Goal: Book appointment/travel/reservation

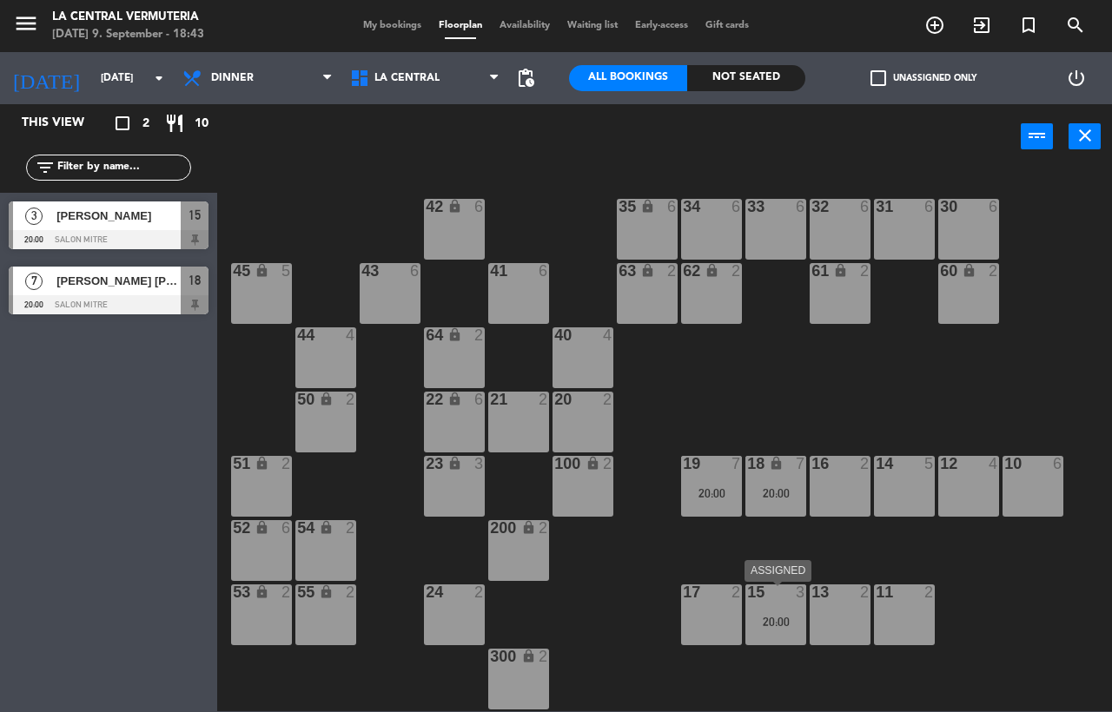
click at [782, 616] on div "20:00" at bounding box center [775, 622] width 61 height 12
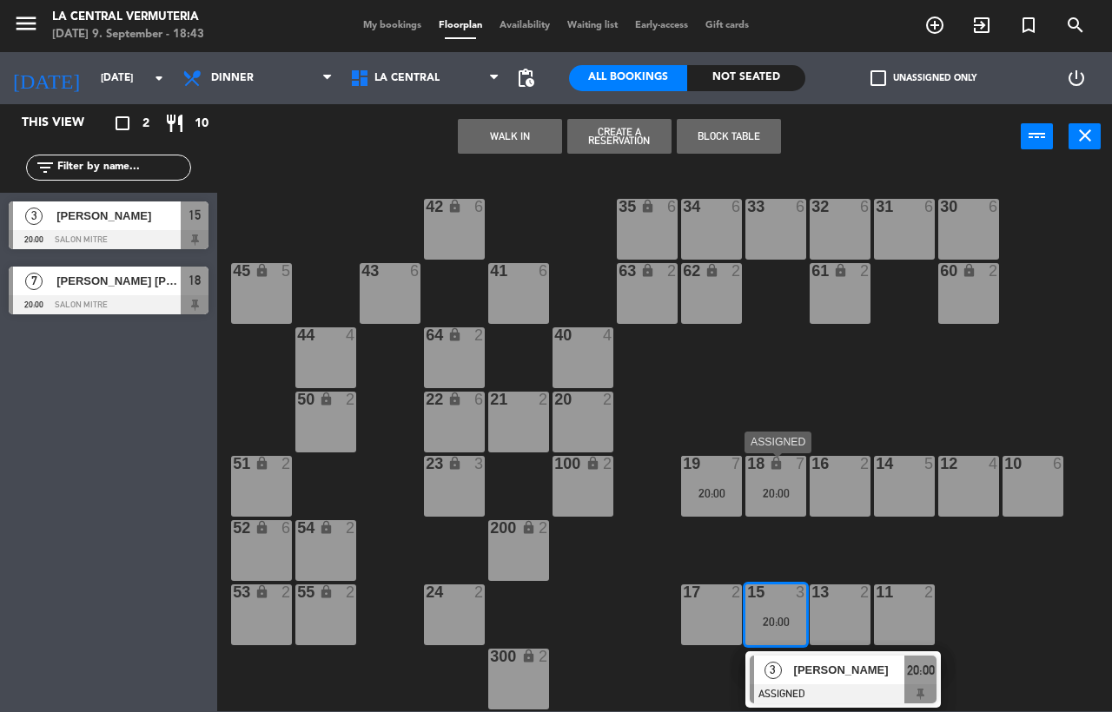
click at [747, 487] on div "20:00" at bounding box center [775, 493] width 61 height 13
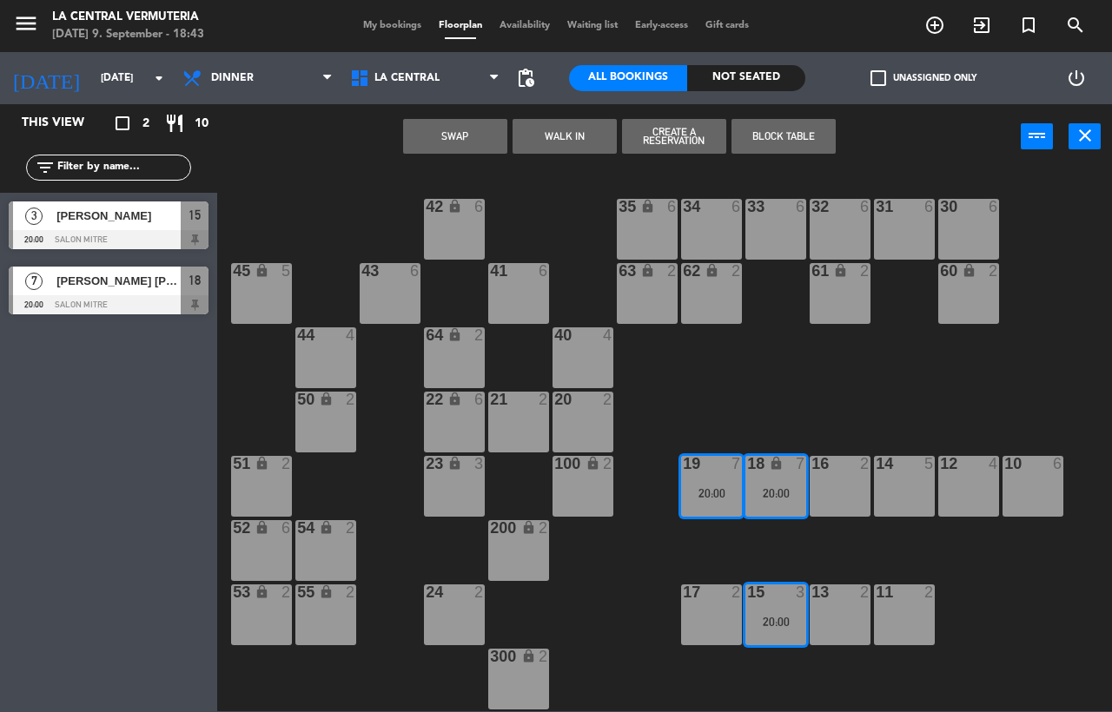
drag, startPoint x: 679, startPoint y: 557, endPoint x: 695, endPoint y: 528, distance: 33.1
click at [679, 556] on div "42 lock 6 35 lock 6 34 6 33 6 32 6 31 6 30 6 43 6 41 6 60 lock 2 61 lock 2 62 l…" at bounding box center [671, 440] width 884 height 543
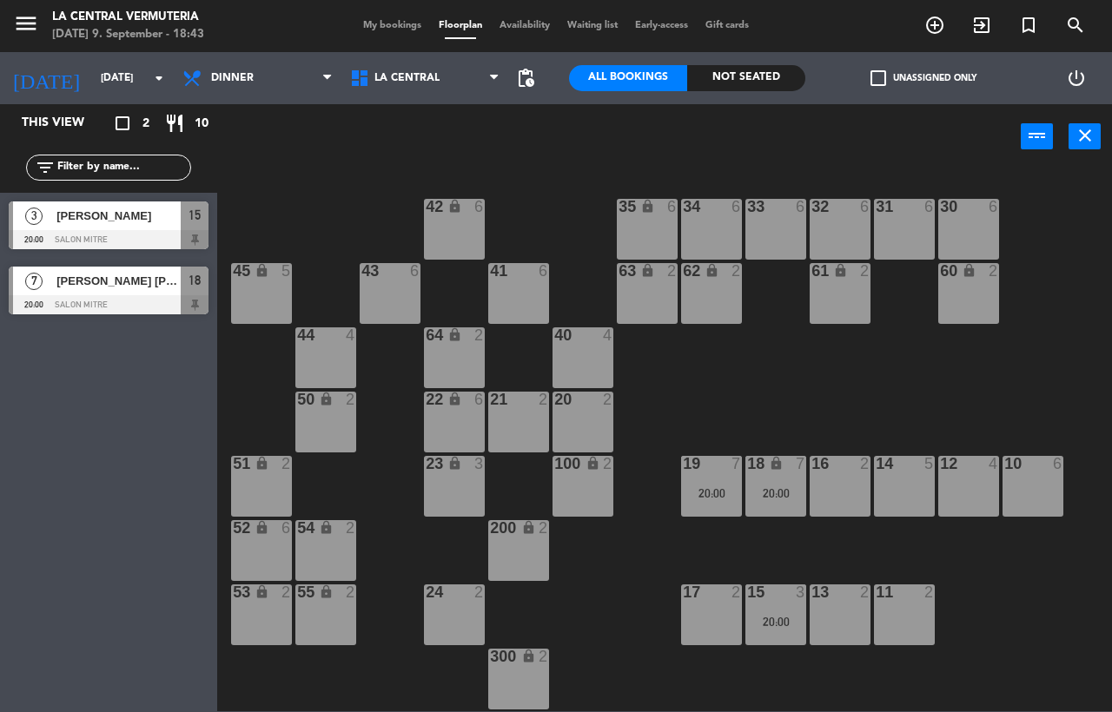
click at [700, 512] on div "19 7 20:00" at bounding box center [711, 486] width 61 height 61
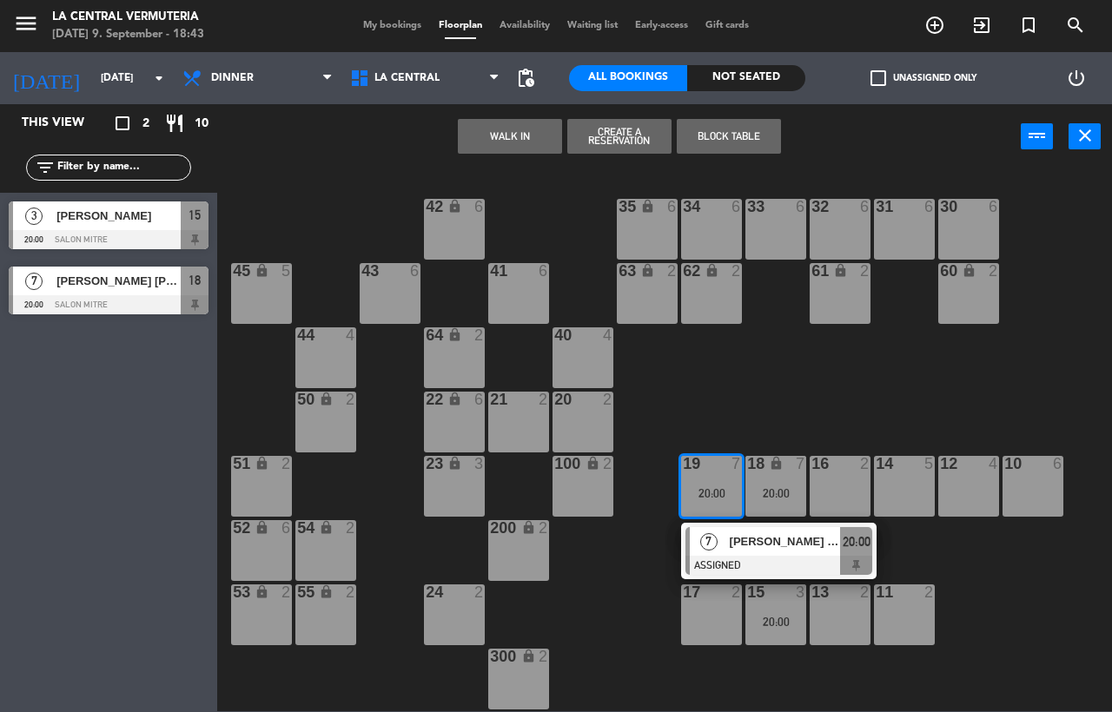
click at [661, 565] on div "42 lock 6 35 lock 6 34 6 33 6 32 6 31 6 30 6 43 6 41 6 60 lock 2 61 lock 2 62 l…" at bounding box center [671, 440] width 884 height 543
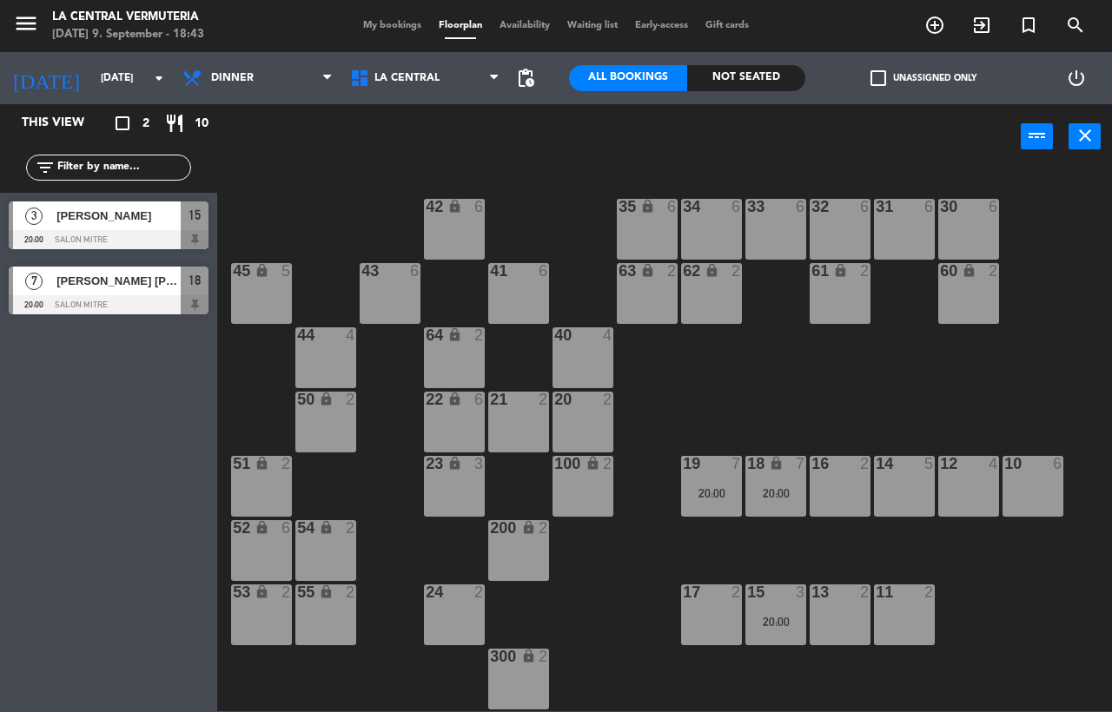
click at [773, 624] on div "20:00" at bounding box center [775, 622] width 61 height 12
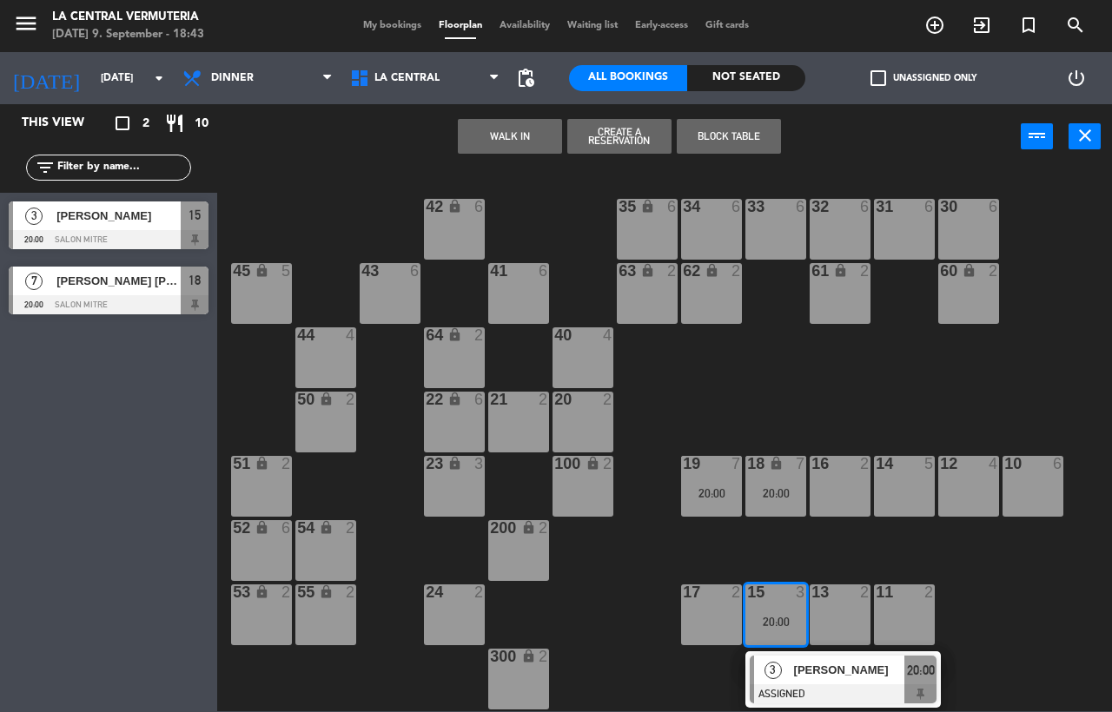
click at [871, 500] on div "42 lock 6 35 lock 6 34 6 33 6 32 6 31 6 30 6 43 6 41 6 60 lock 2 61 lock 2 62 l…" at bounding box center [671, 440] width 884 height 543
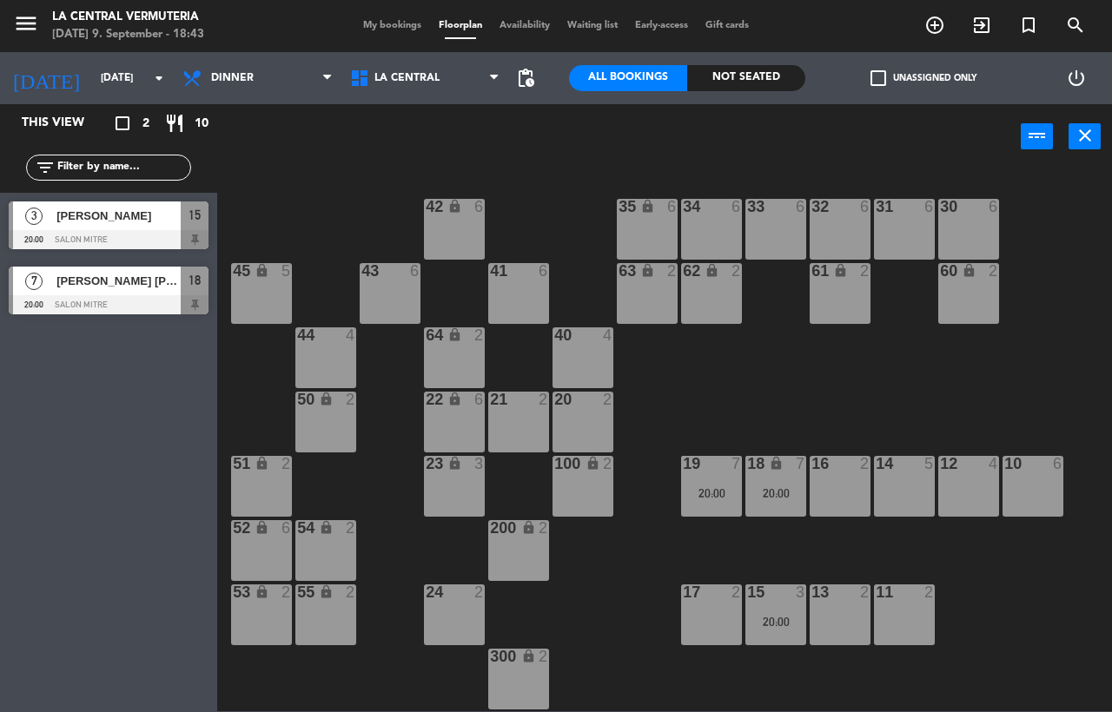
click at [772, 618] on div "20:00" at bounding box center [775, 622] width 61 height 12
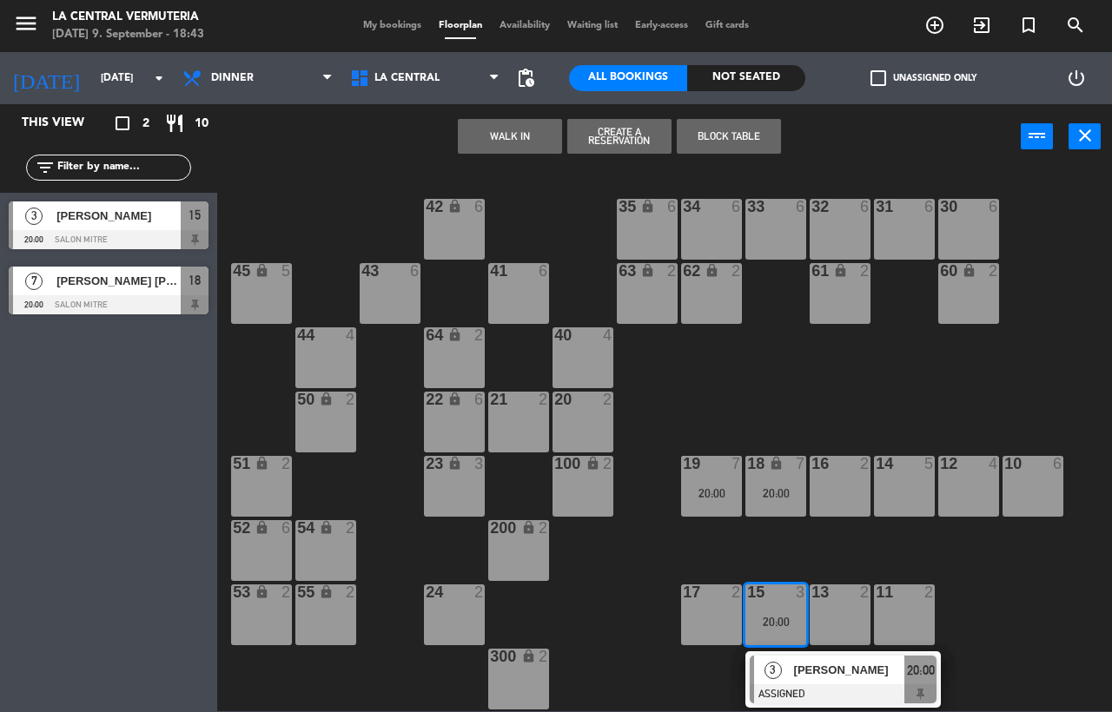
click at [911, 480] on div "14 5" at bounding box center [904, 486] width 61 height 61
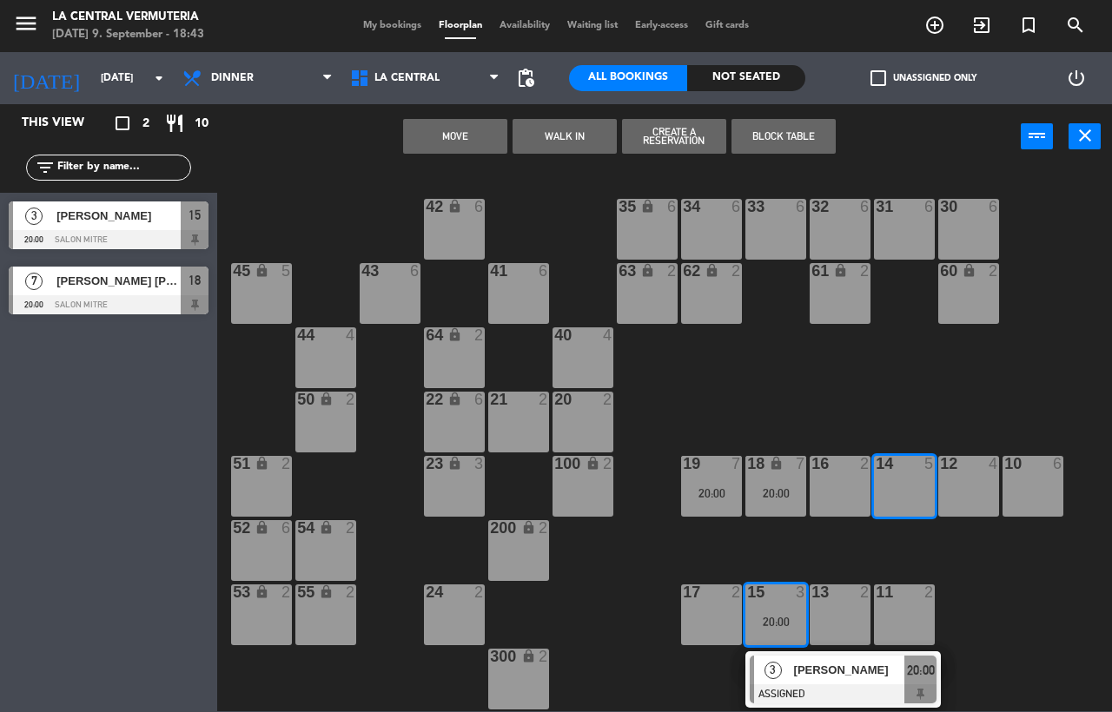
click at [460, 140] on button "Move" at bounding box center [455, 136] width 104 height 35
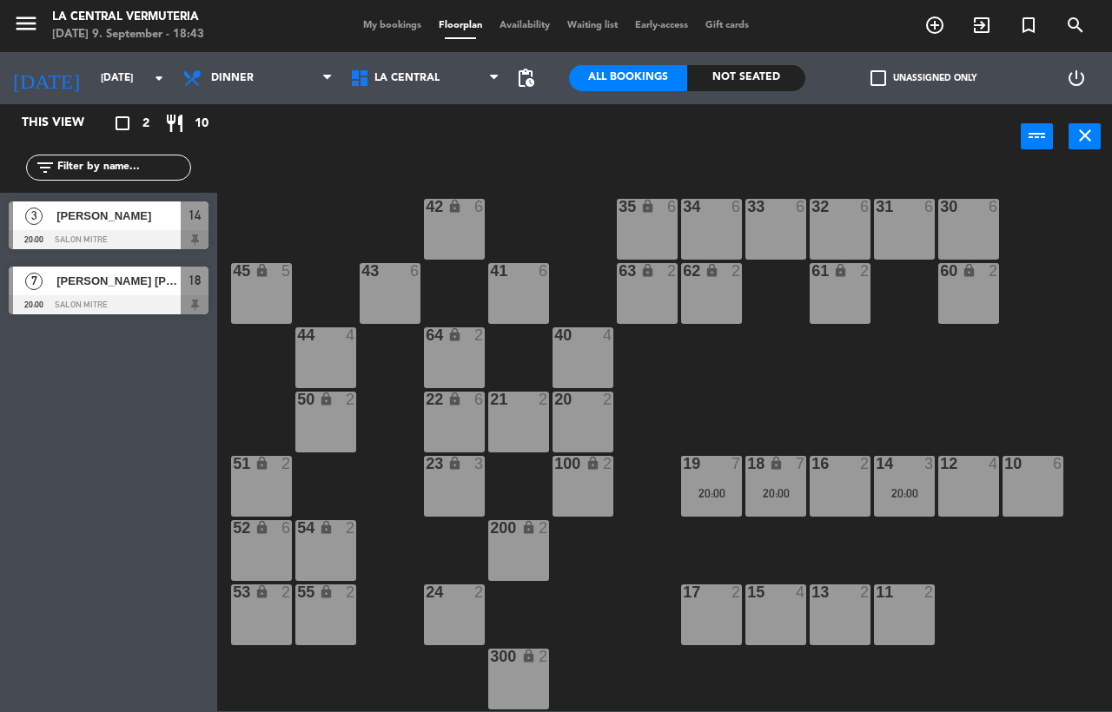
type input "[DATE]"
click at [152, 298] on div at bounding box center [109, 304] width 200 height 19
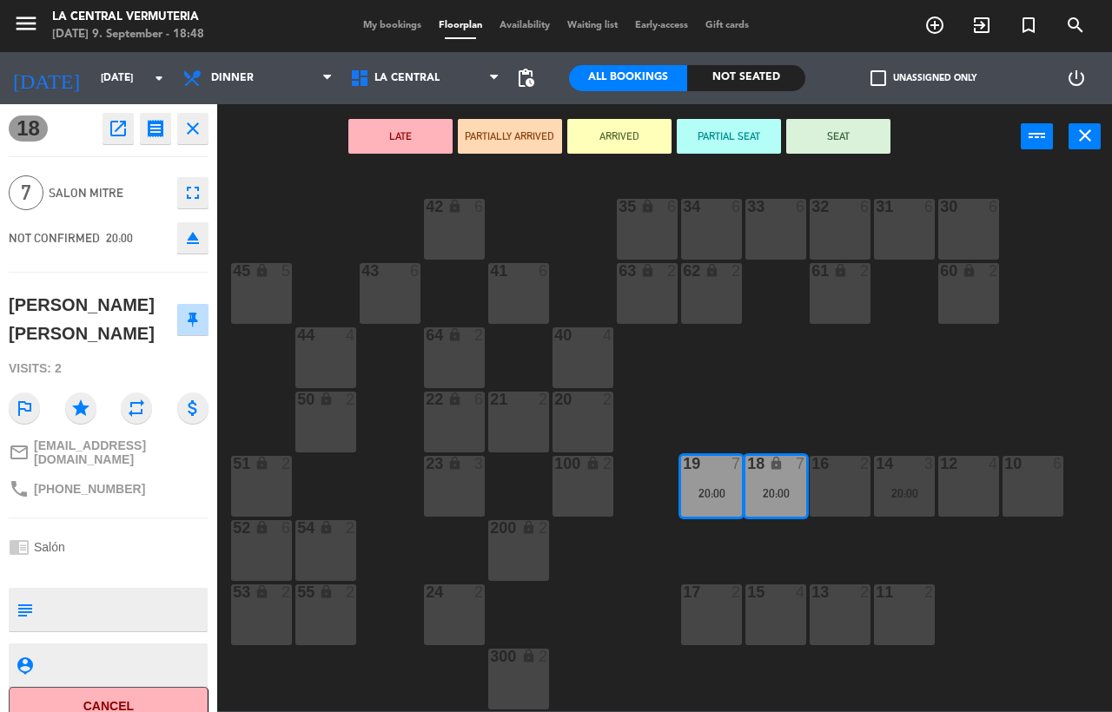
click at [666, 374] on div "42 lock 6 35 lock 6 34 6 33 6 32 6 31 6 30 6 43 6 41 6 60 lock 2 61 lock 2 62 l…" at bounding box center [671, 440] width 884 height 543
